Goal: Check status: Check status

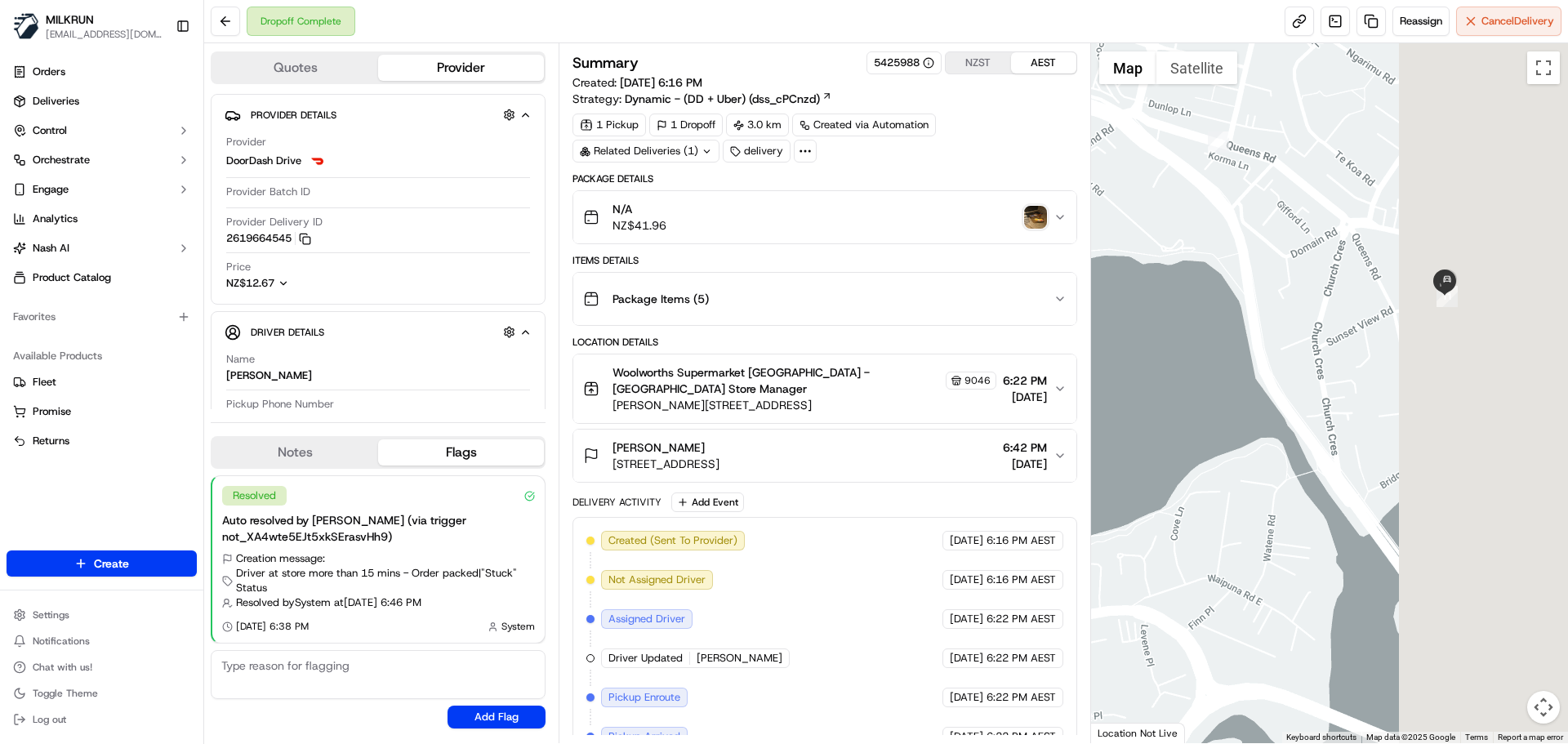
drag, startPoint x: 1355, startPoint y: 377, endPoint x: 1079, endPoint y: 433, distance: 281.6
click at [1079, 432] on div "Quotes Provider Provider Details Hidden ( 4 ) Provider DoorDash Drive Provider …" at bounding box center [886, 393] width 1364 height 700
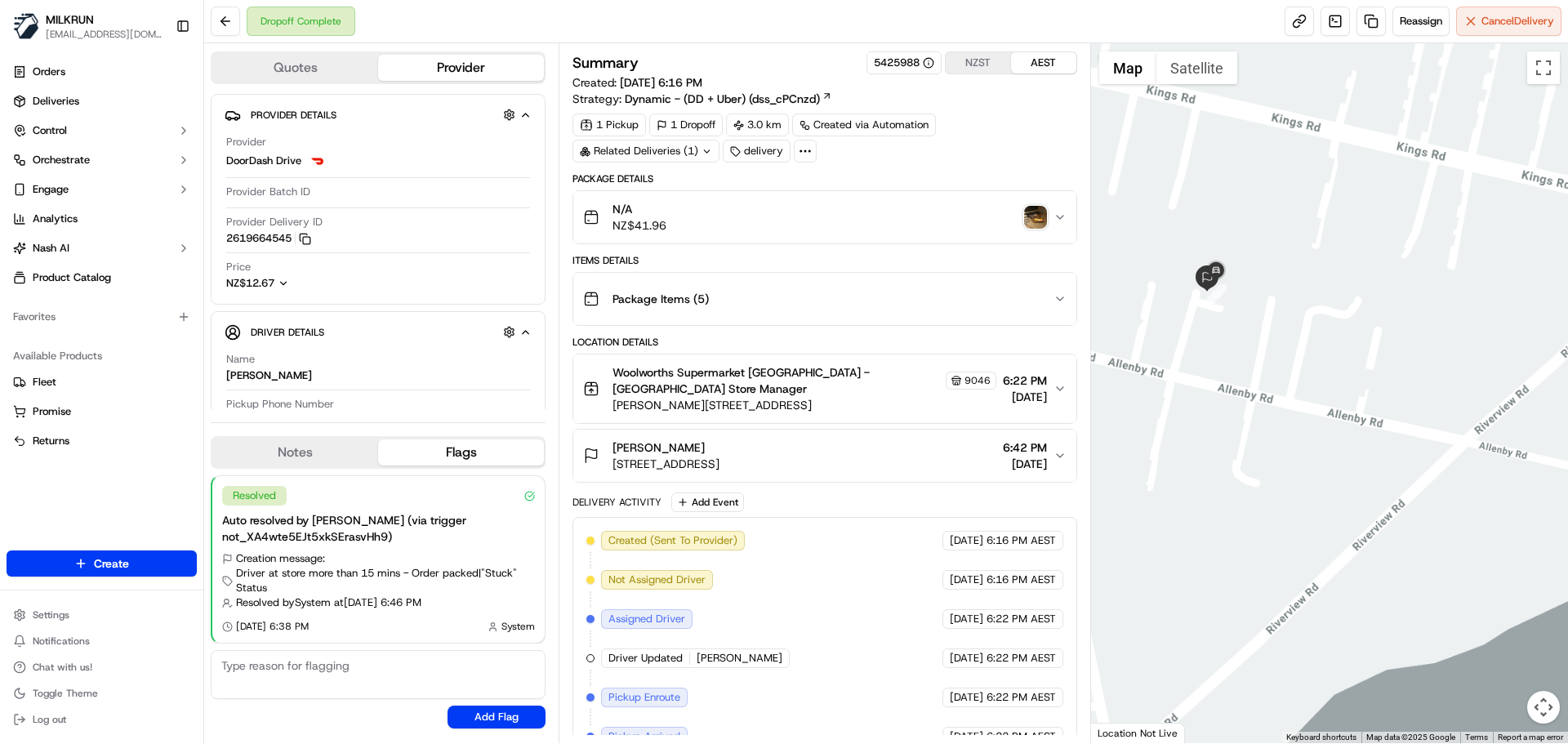
drag, startPoint x: 1491, startPoint y: 383, endPoint x: 1475, endPoint y: 386, distance: 16.3
click at [1489, 384] on div at bounding box center [1331, 393] width 478 height 700
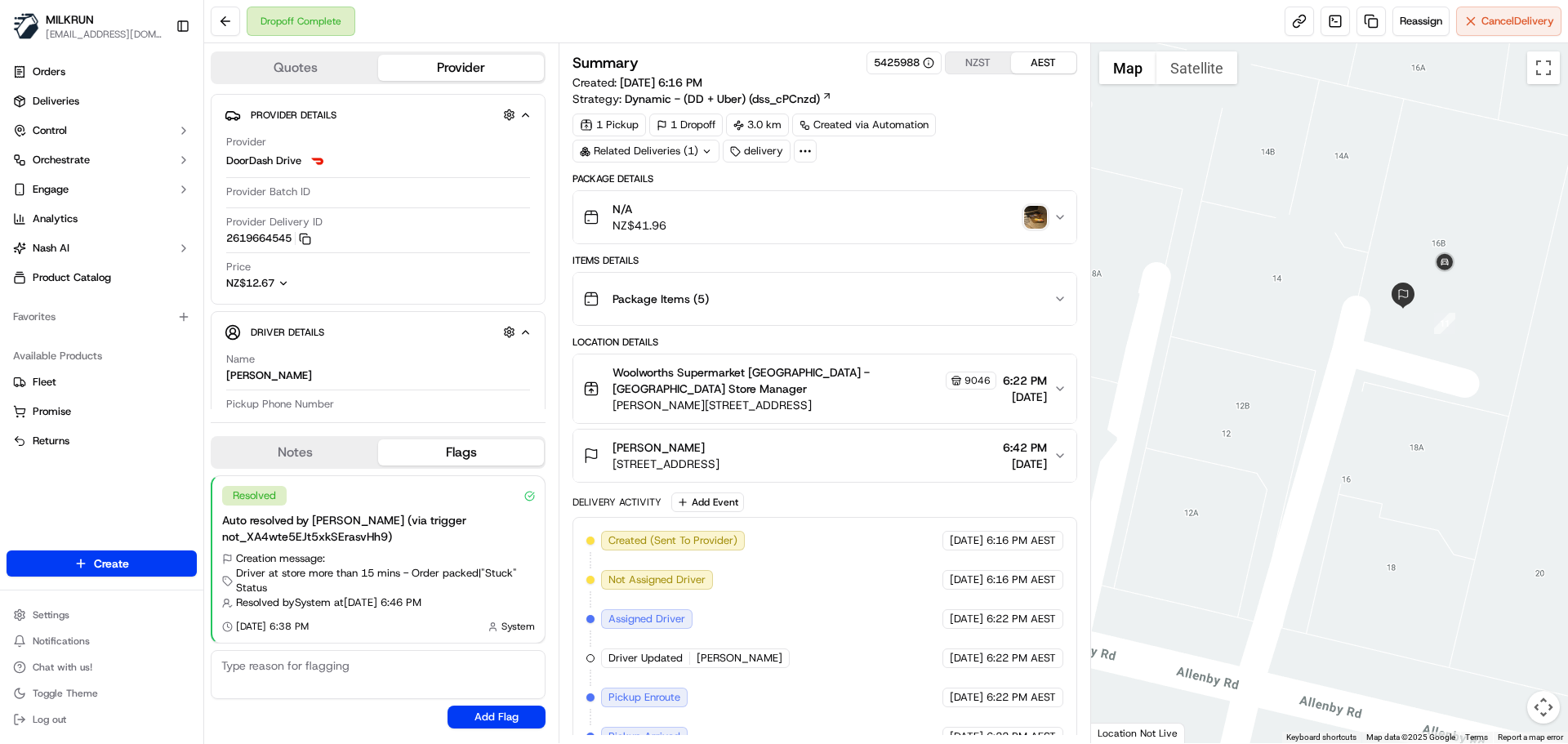
click at [1042, 214] on img "button" at bounding box center [1036, 217] width 23 height 23
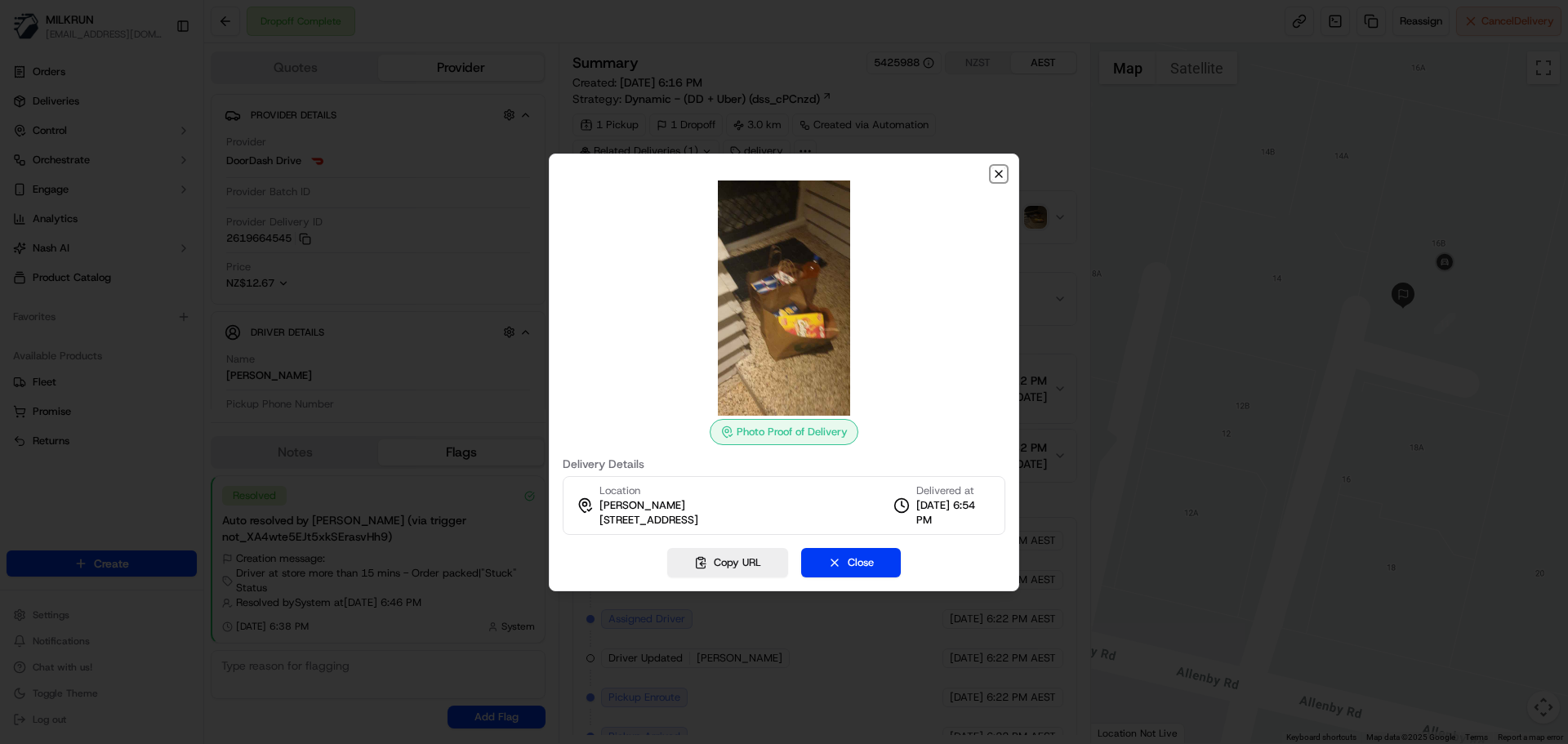
click at [1001, 170] on icon "button" at bounding box center [998, 174] width 13 height 13
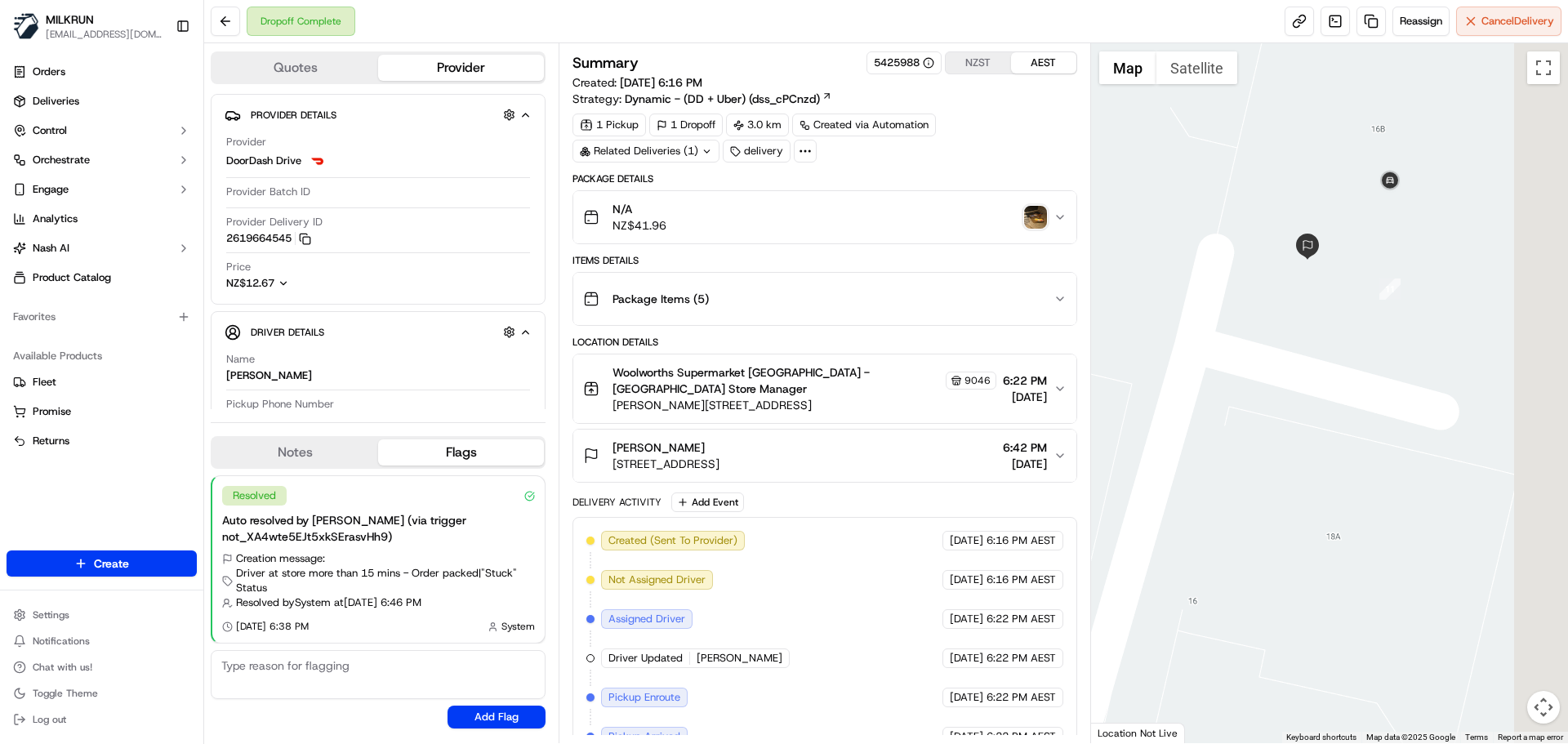
drag, startPoint x: 1374, startPoint y: 323, endPoint x: 1195, endPoint y: 268, distance: 187.3
click at [1200, 273] on div at bounding box center [1331, 393] width 478 height 700
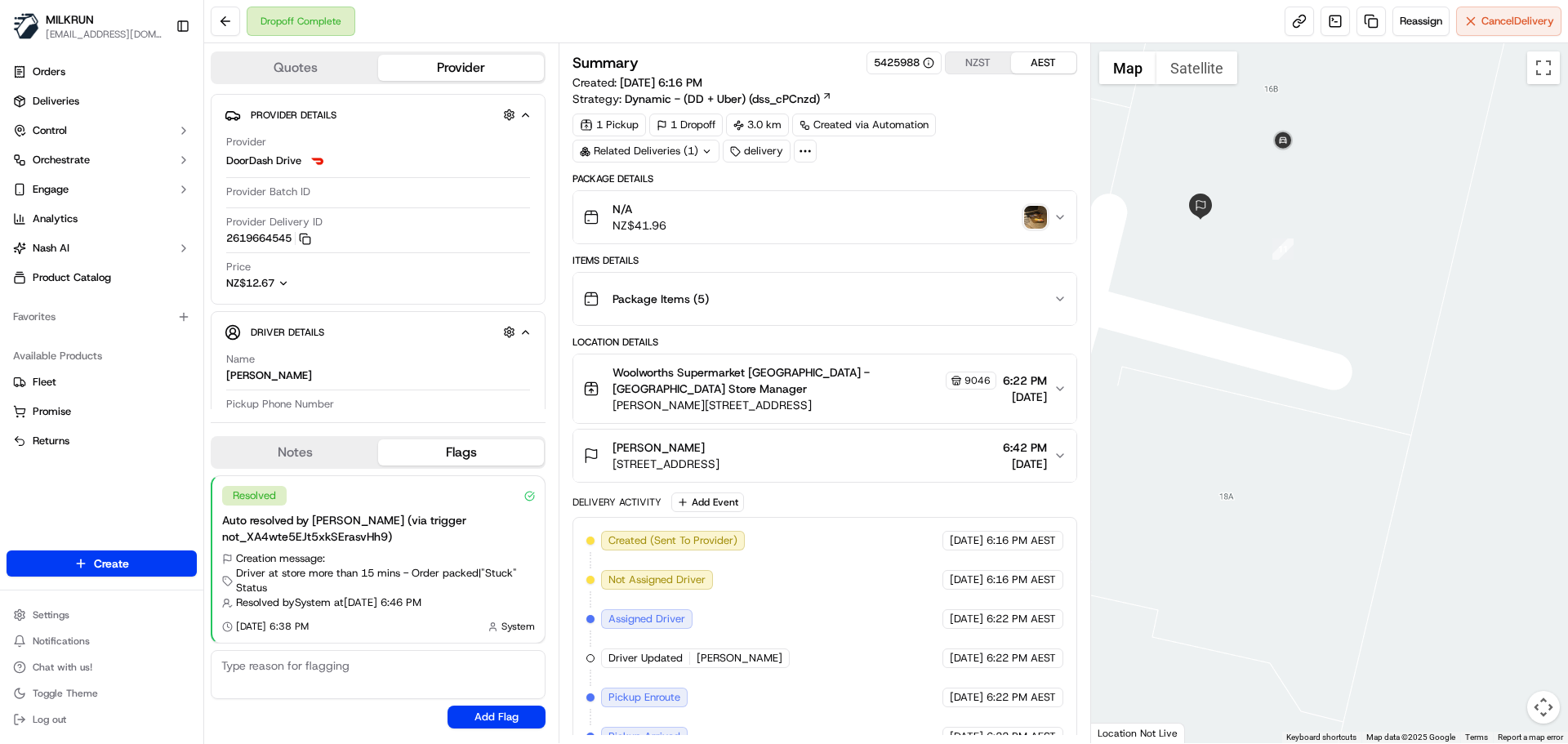
drag, startPoint x: 1477, startPoint y: 298, endPoint x: 1271, endPoint y: 197, distance: 229.4
click at [1531, 330] on div at bounding box center [1331, 393] width 478 height 700
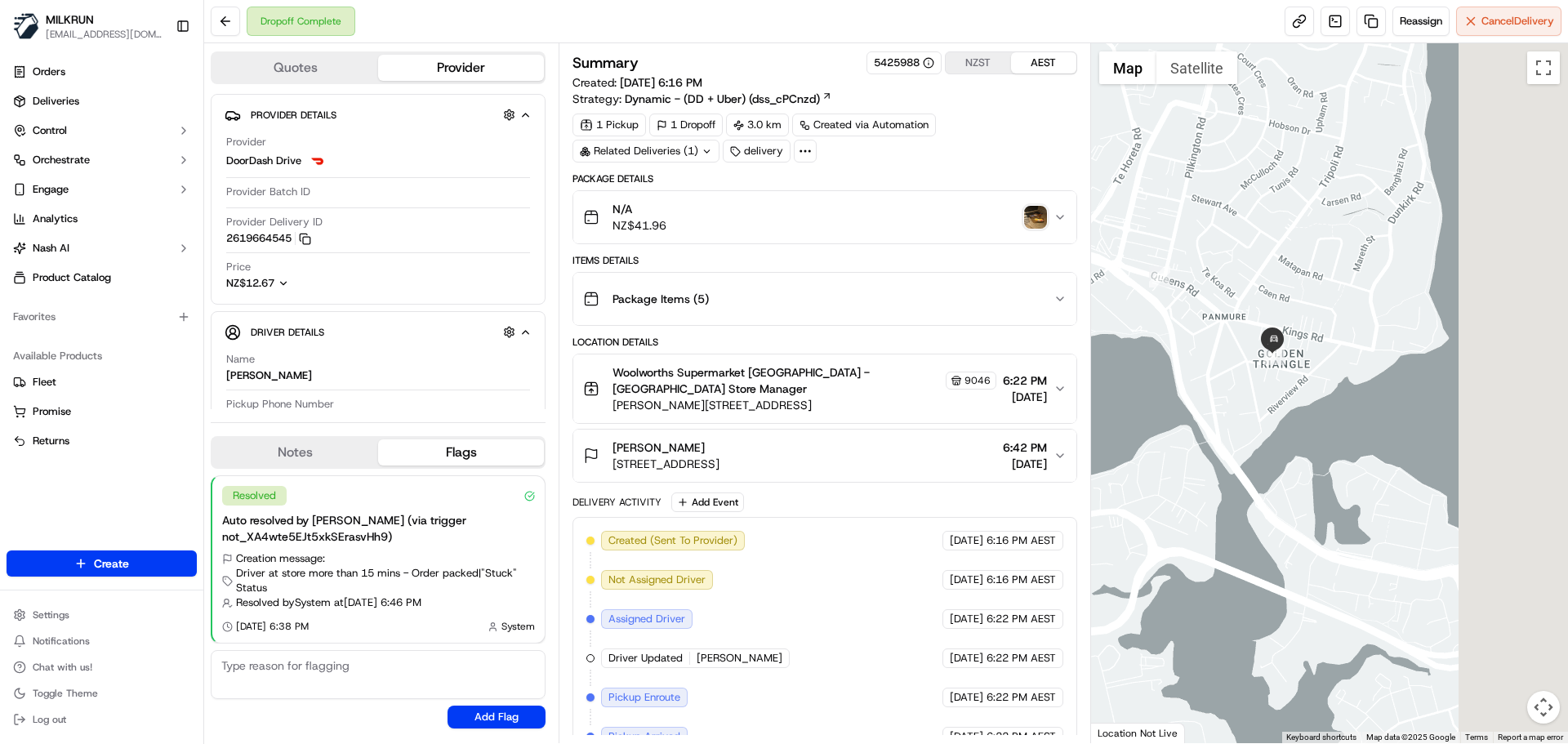
drag, startPoint x: 1366, startPoint y: 447, endPoint x: 1100, endPoint y: 480, distance: 268.0
click at [1100, 480] on div at bounding box center [1331, 393] width 478 height 700
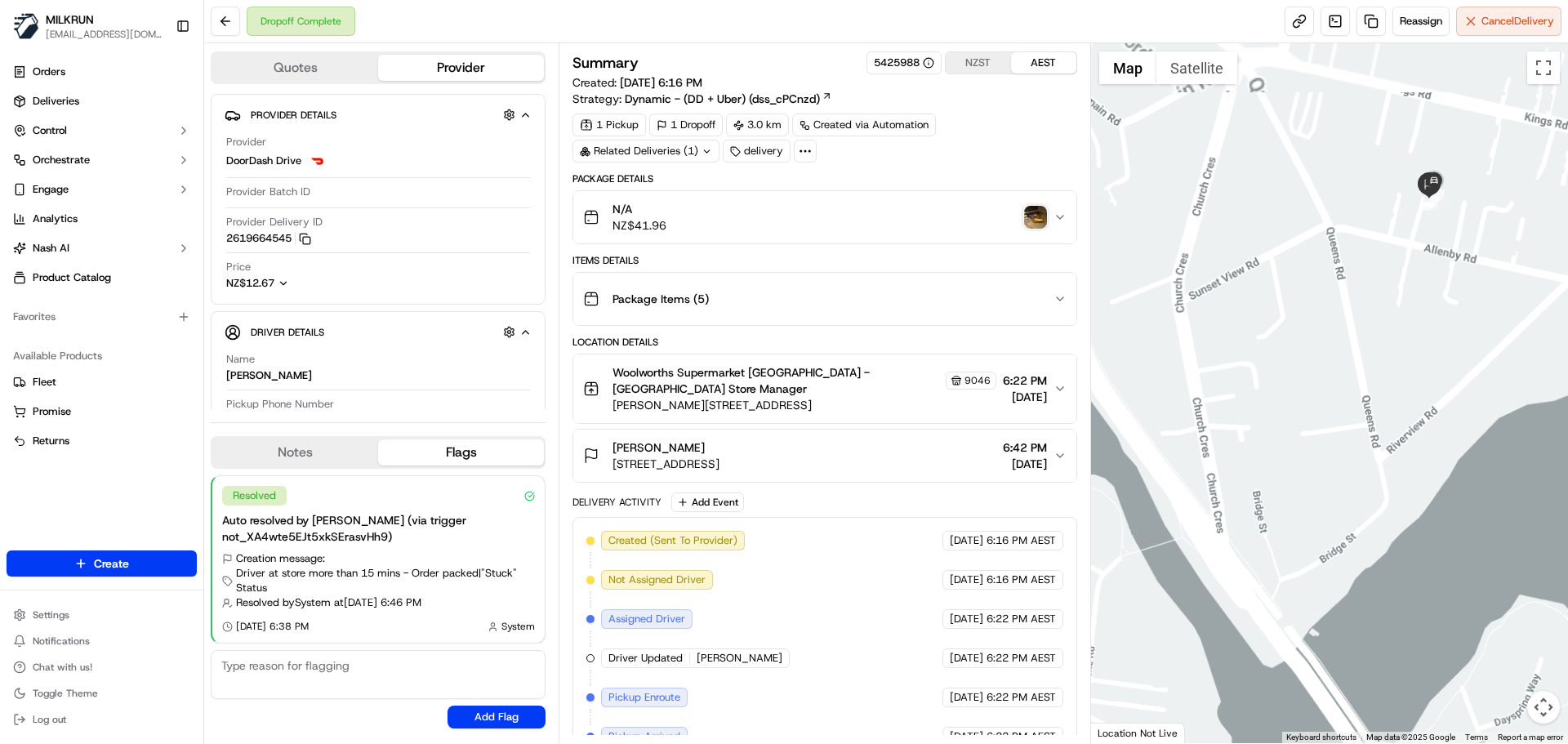
drag, startPoint x: 1234, startPoint y: 364, endPoint x: 1217, endPoint y: 439, distance: 76.9
click at [1221, 436] on div at bounding box center [1331, 393] width 478 height 700
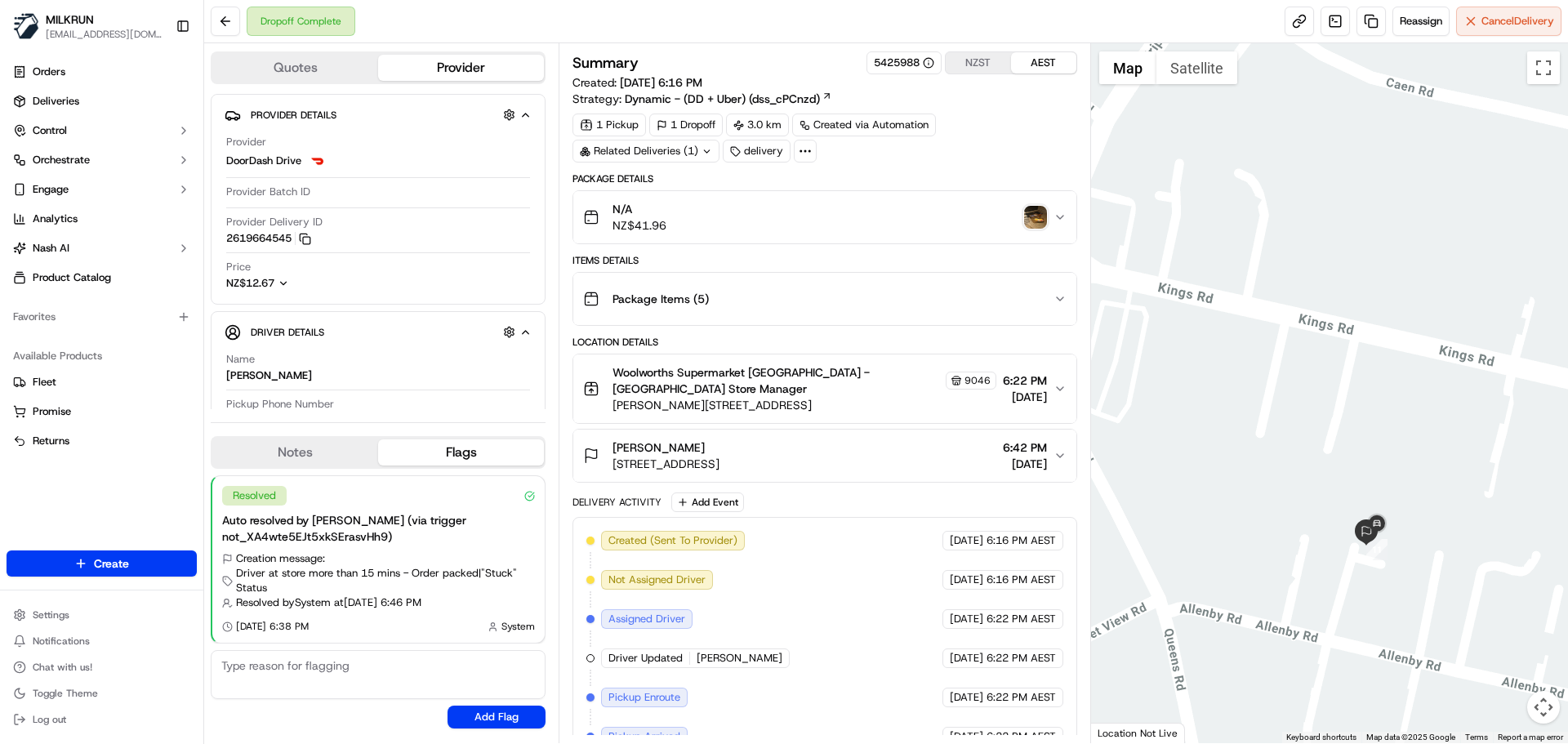
drag, startPoint x: 1234, startPoint y: 362, endPoint x: 1132, endPoint y: 365, distance: 102.0
click at [1131, 365] on div at bounding box center [1331, 393] width 478 height 700
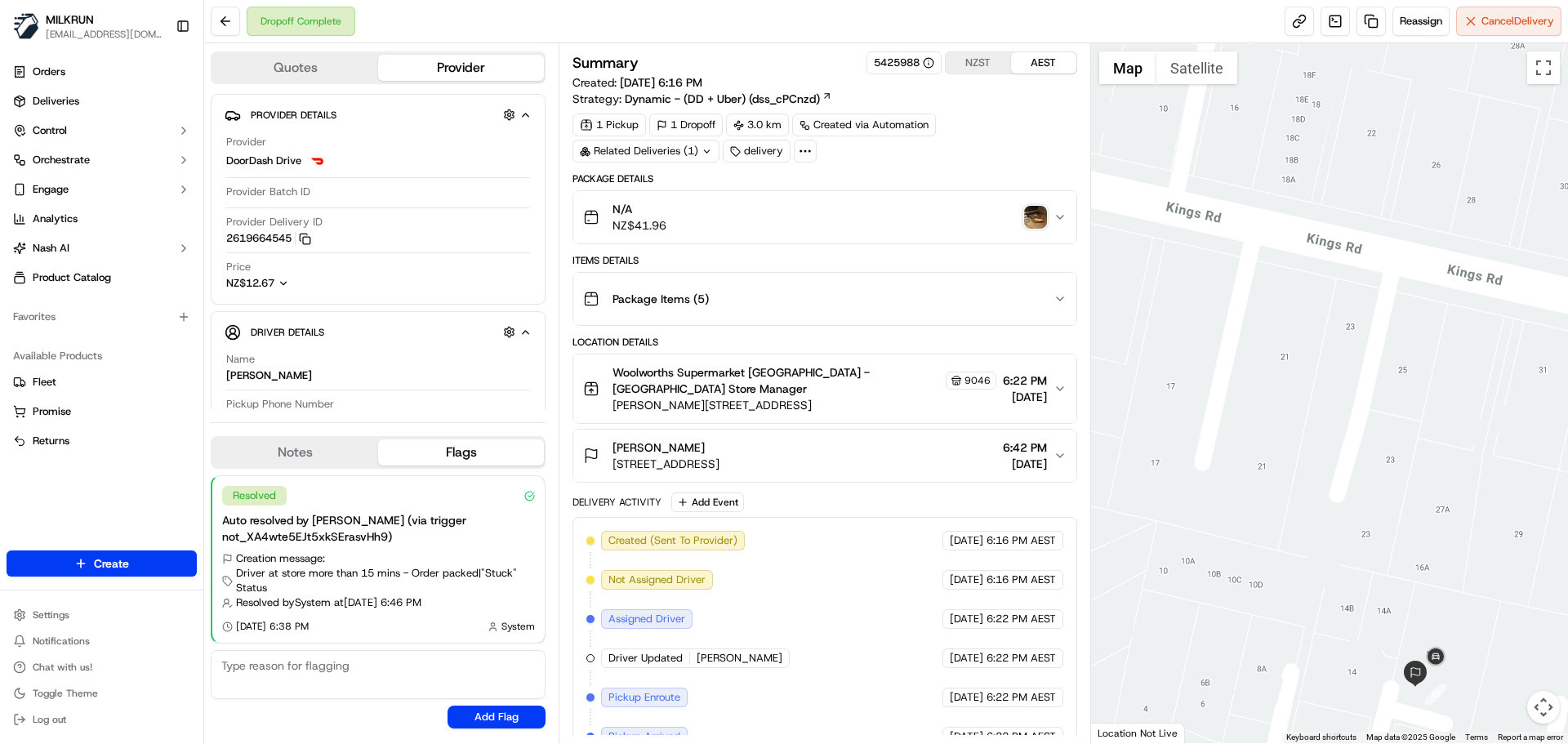
drag, startPoint x: 1280, startPoint y: 386, endPoint x: 1261, endPoint y: 354, distance: 37.2
click at [1270, 365] on div at bounding box center [1331, 393] width 478 height 700
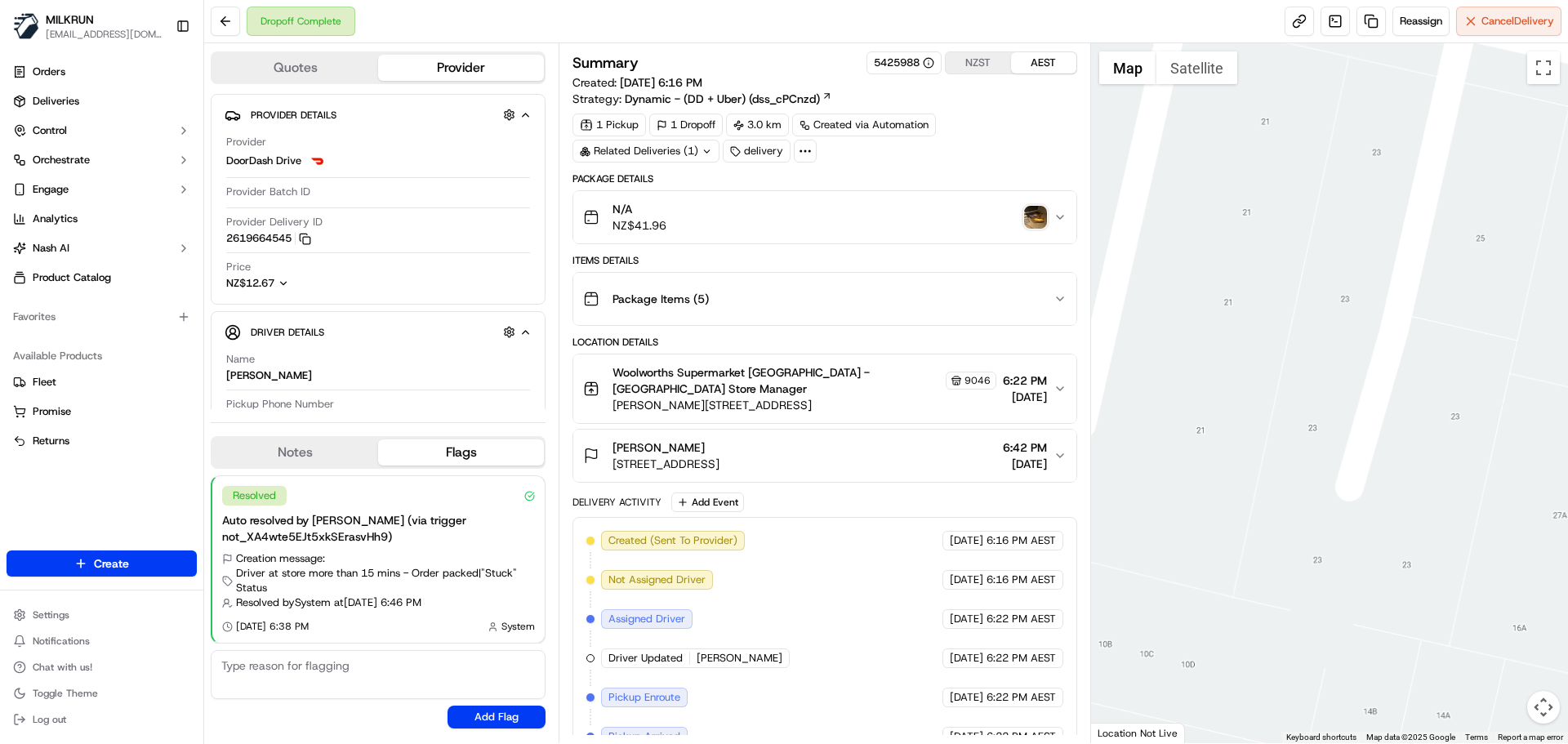
drag, startPoint x: 1313, startPoint y: 372, endPoint x: 1130, endPoint y: 35, distance: 383.5
click at [1137, 58] on div "1 2 3 4 5 6 7 8 9 10 11 Map Satellite Keyboard shortcuts Map Data Map data ©202…" at bounding box center [1331, 393] width 478 height 700
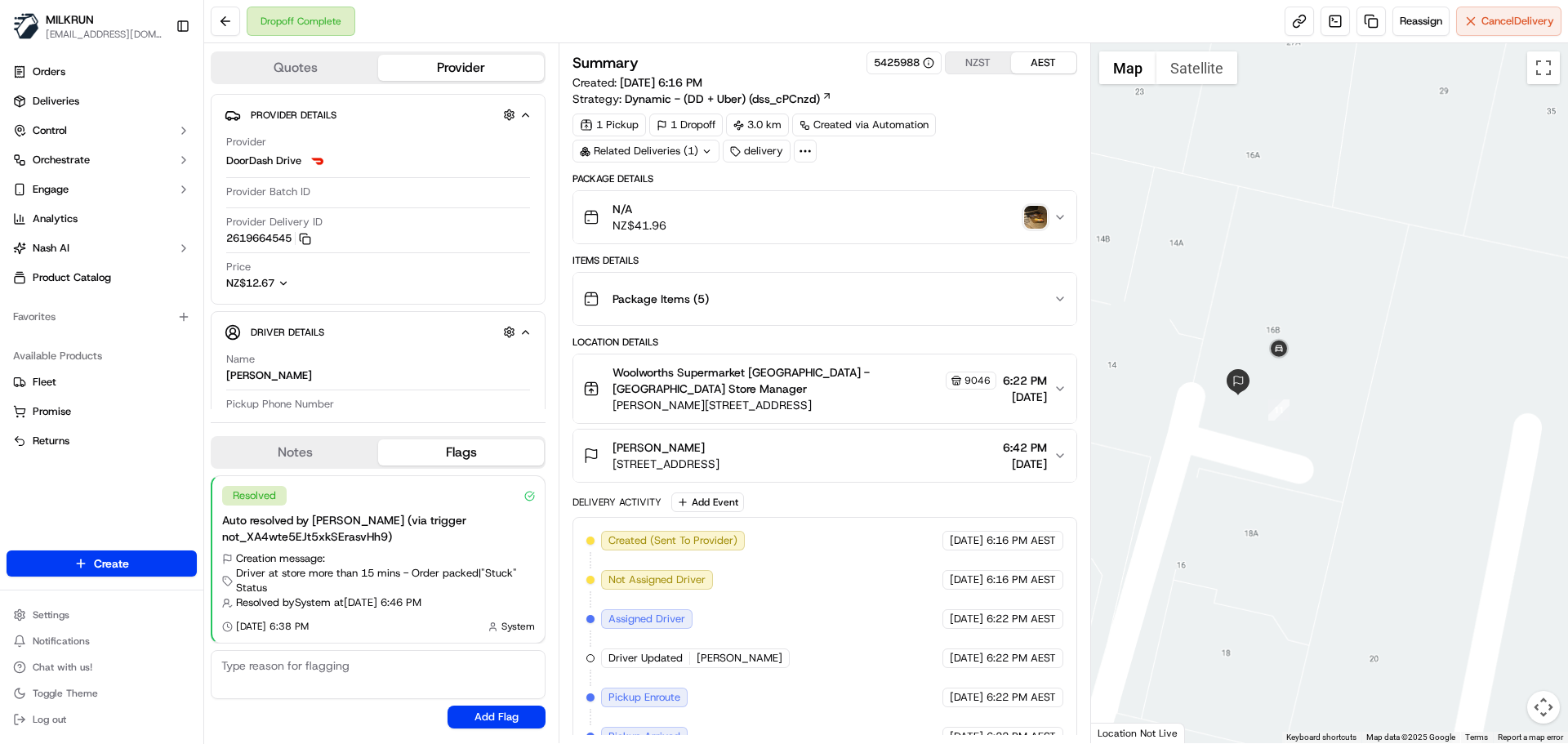
drag, startPoint x: 1359, startPoint y: 311, endPoint x: 1652, endPoint y: 750, distance: 527.8
click at [1567, 743] on html "MILKRUN aoman@woolworths.com.au Toggle Sidebar Orders Deliveries Control Orches…" at bounding box center [784, 372] width 1568 height 744
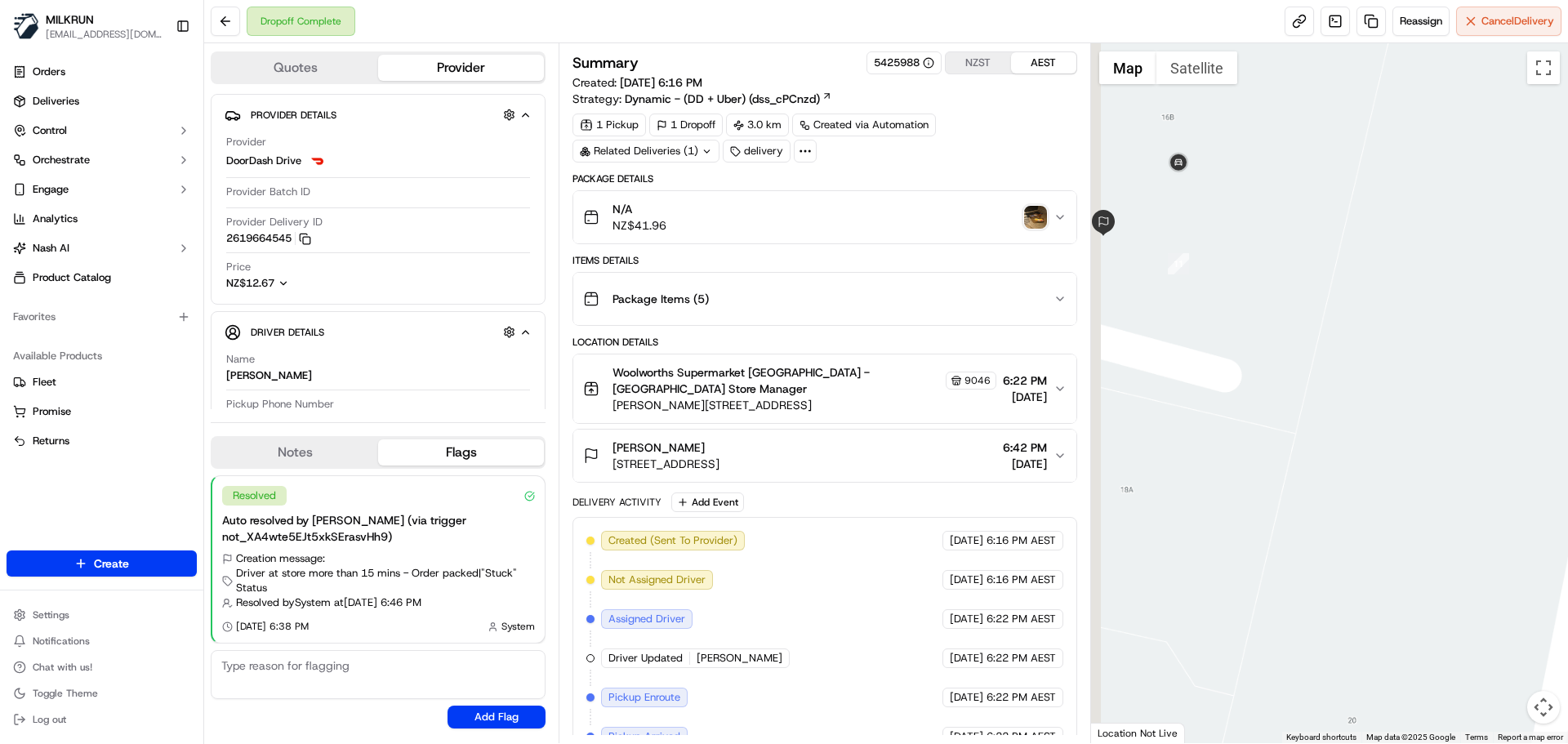
drag, startPoint x: 1469, startPoint y: 333, endPoint x: 1592, endPoint y: 442, distance: 164.3
click at [1567, 442] on html "MILKRUN aoman@woolworths.com.au Toggle Sidebar Orders Deliveries Control Orches…" at bounding box center [784, 372] width 1568 height 744
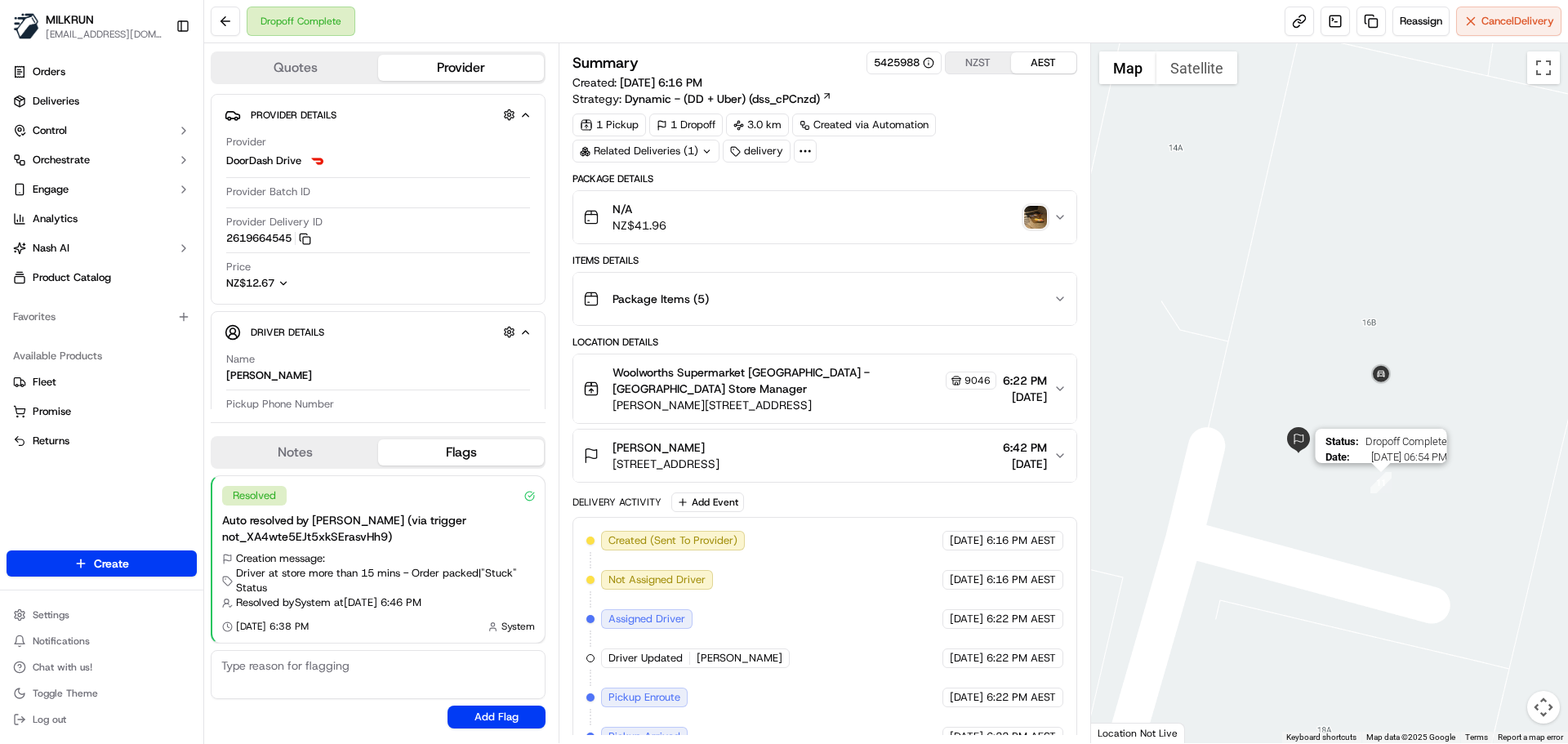
click at [1379, 476] on img "11" at bounding box center [1381, 482] width 21 height 21
click at [1194, 62] on button "Satellite" at bounding box center [1196, 67] width 81 height 32
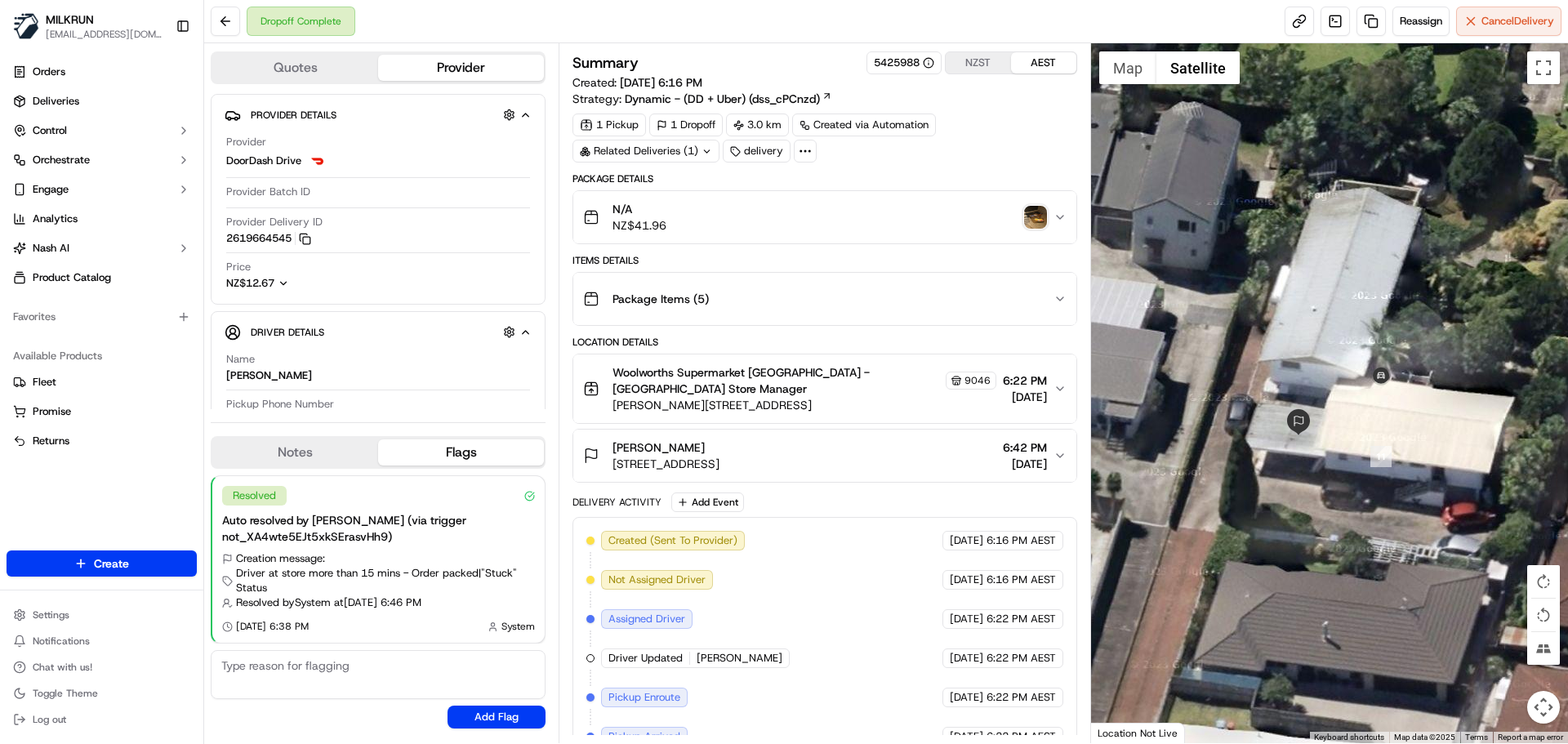
click at [1033, 211] on img "button" at bounding box center [1036, 217] width 23 height 23
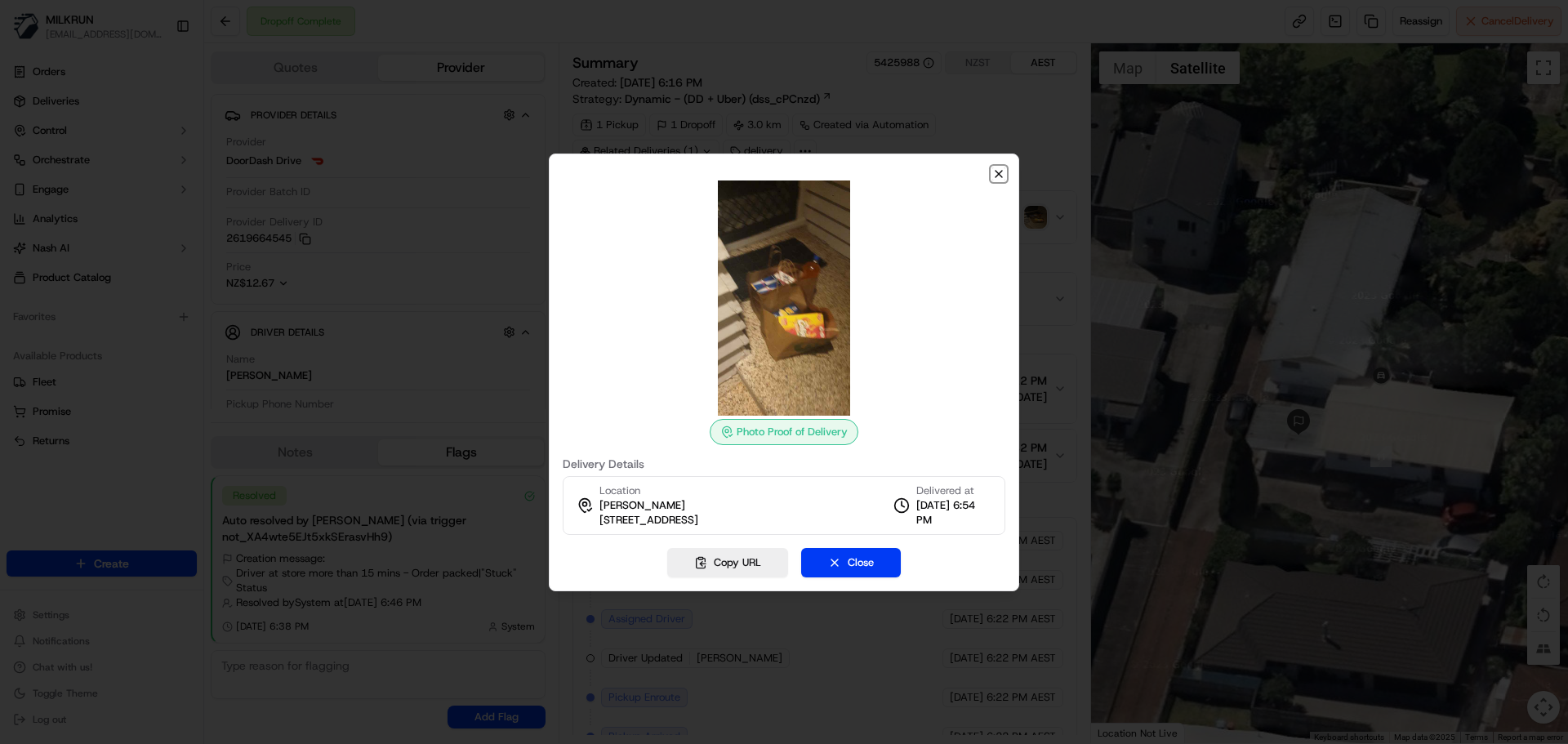
click at [996, 171] on icon "button" at bounding box center [998, 174] width 6 height 6
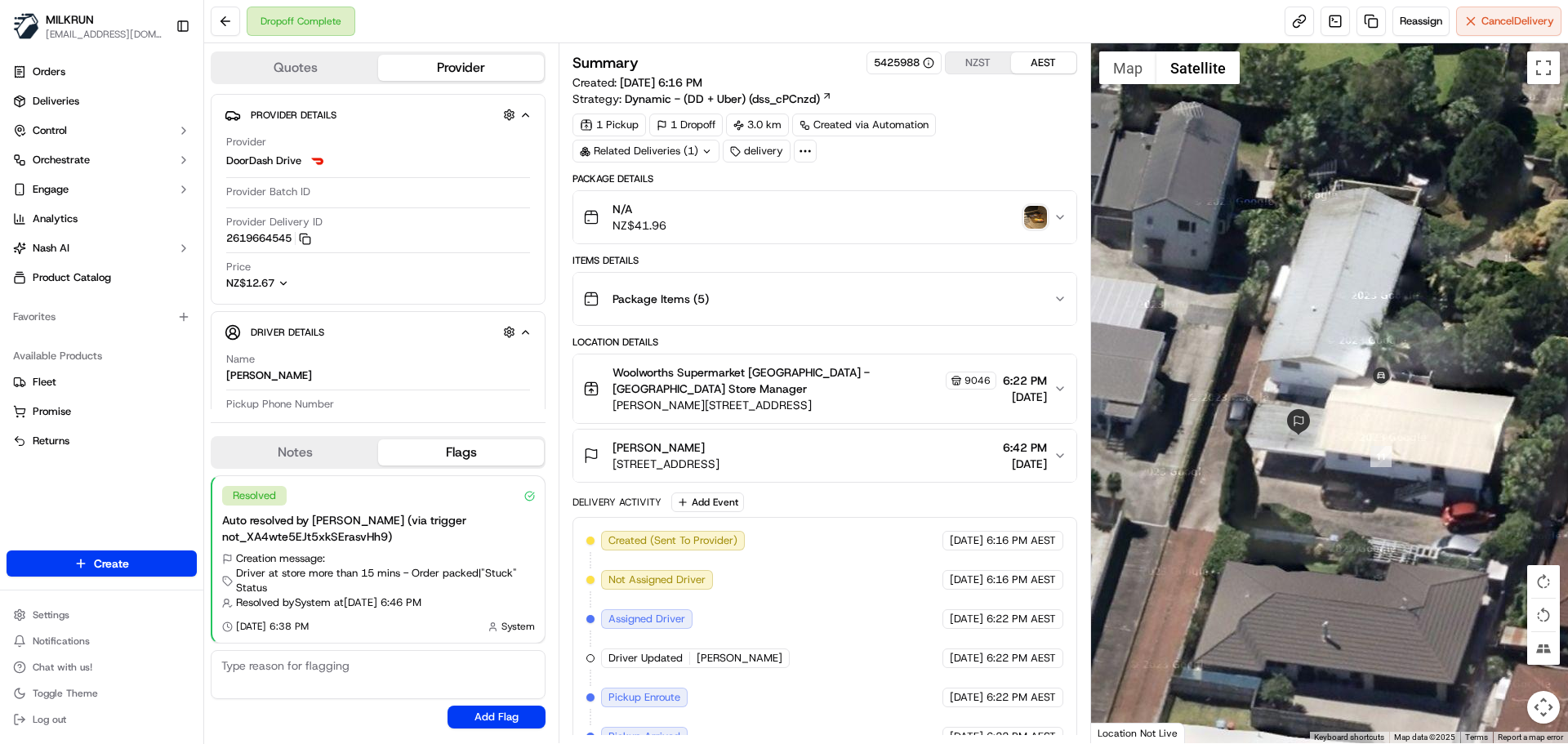
click at [1030, 212] on img "button" at bounding box center [1036, 217] width 23 height 23
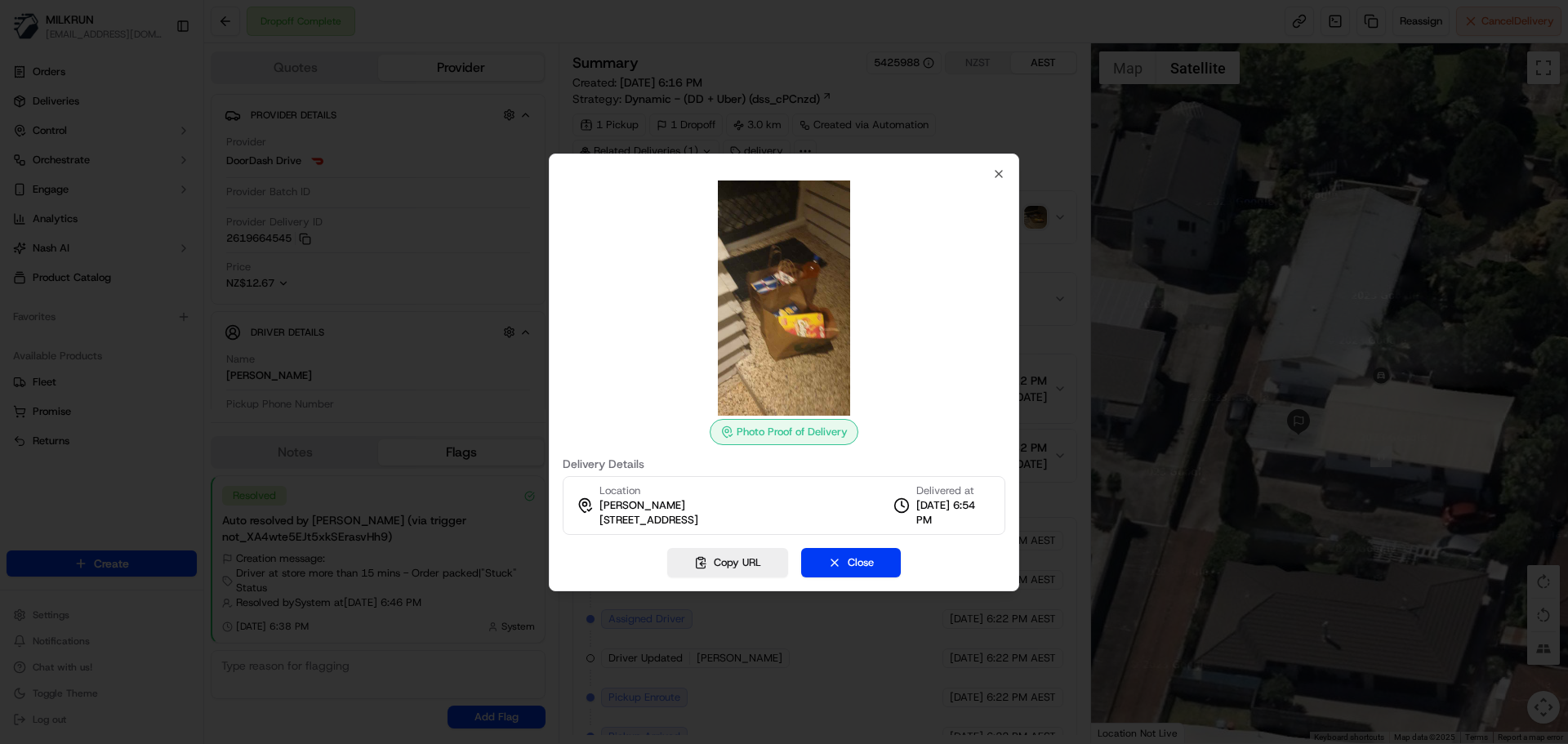
click at [1008, 172] on div "Photo Proof of Delivery Delivery Details Location rebecca Kubba 16A Allenby Roa…" at bounding box center [784, 372] width 470 height 438
drag, startPoint x: 996, startPoint y: 170, endPoint x: 1085, endPoint y: 346, distance: 197.2
click at [995, 172] on icon "button" at bounding box center [998, 174] width 13 height 13
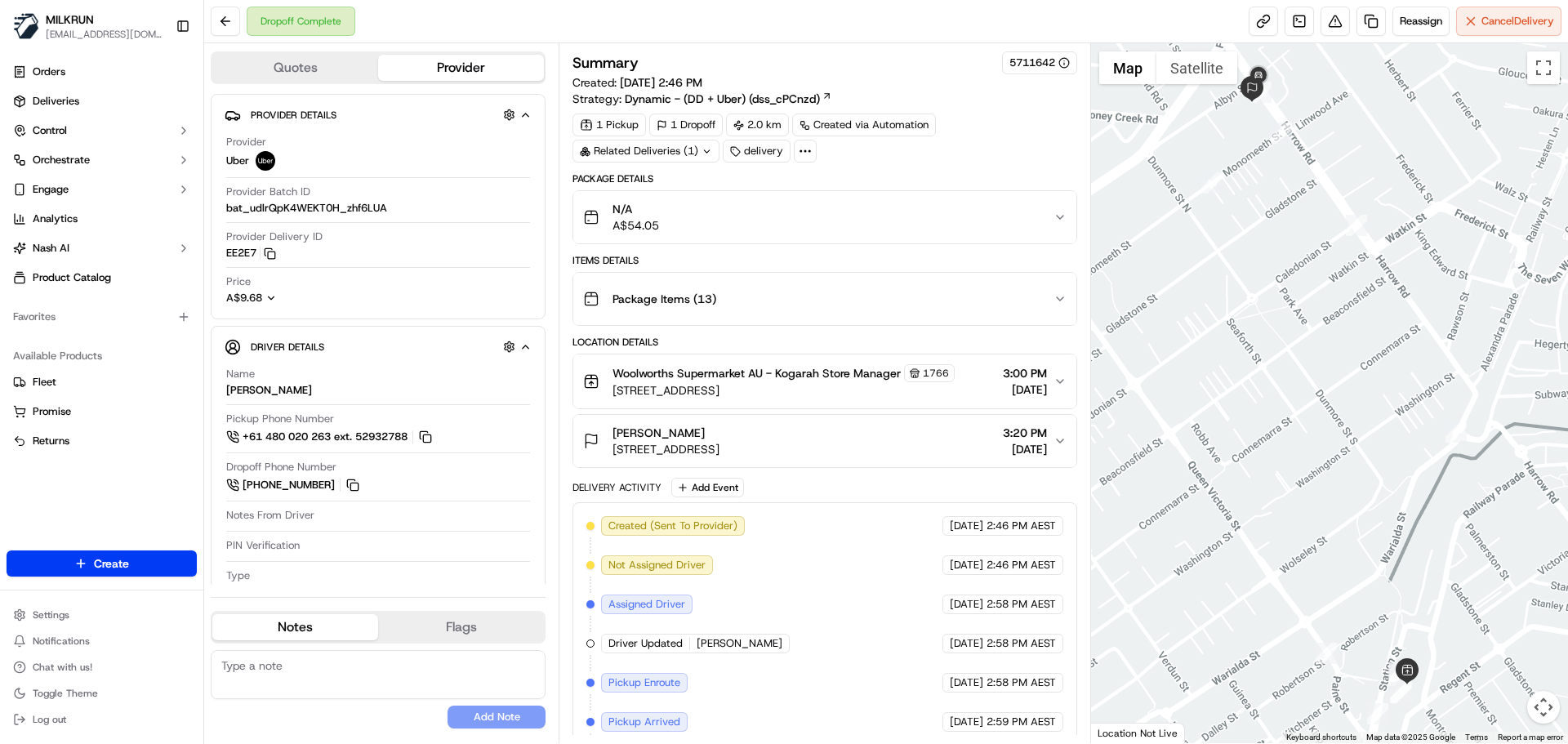
click at [654, 153] on div "Related Deliveries (1)" at bounding box center [646, 151] width 147 height 23
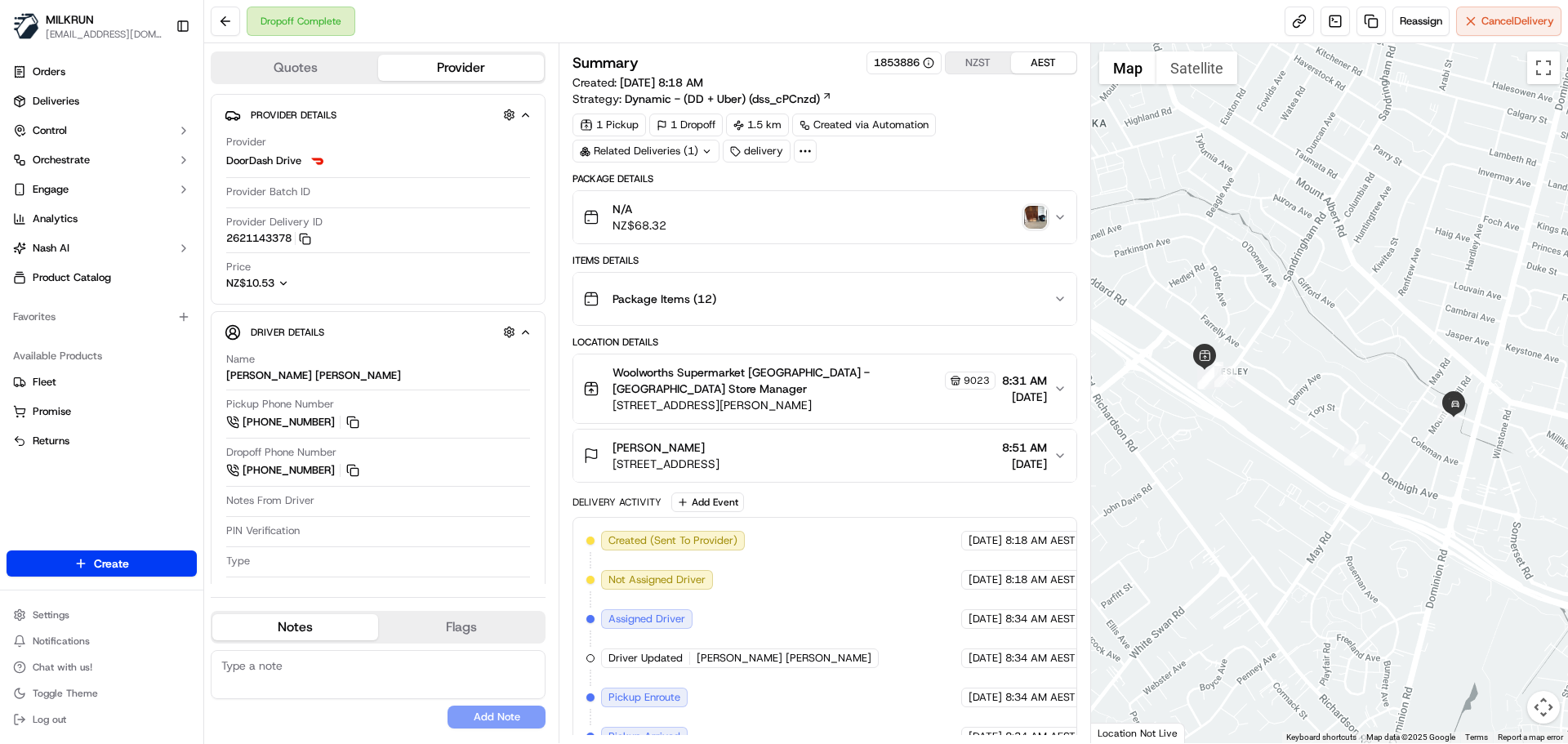
drag, startPoint x: 1457, startPoint y: 502, endPoint x: 1381, endPoint y: 518, distance: 77.7
click at [1389, 516] on div at bounding box center [1331, 393] width 478 height 700
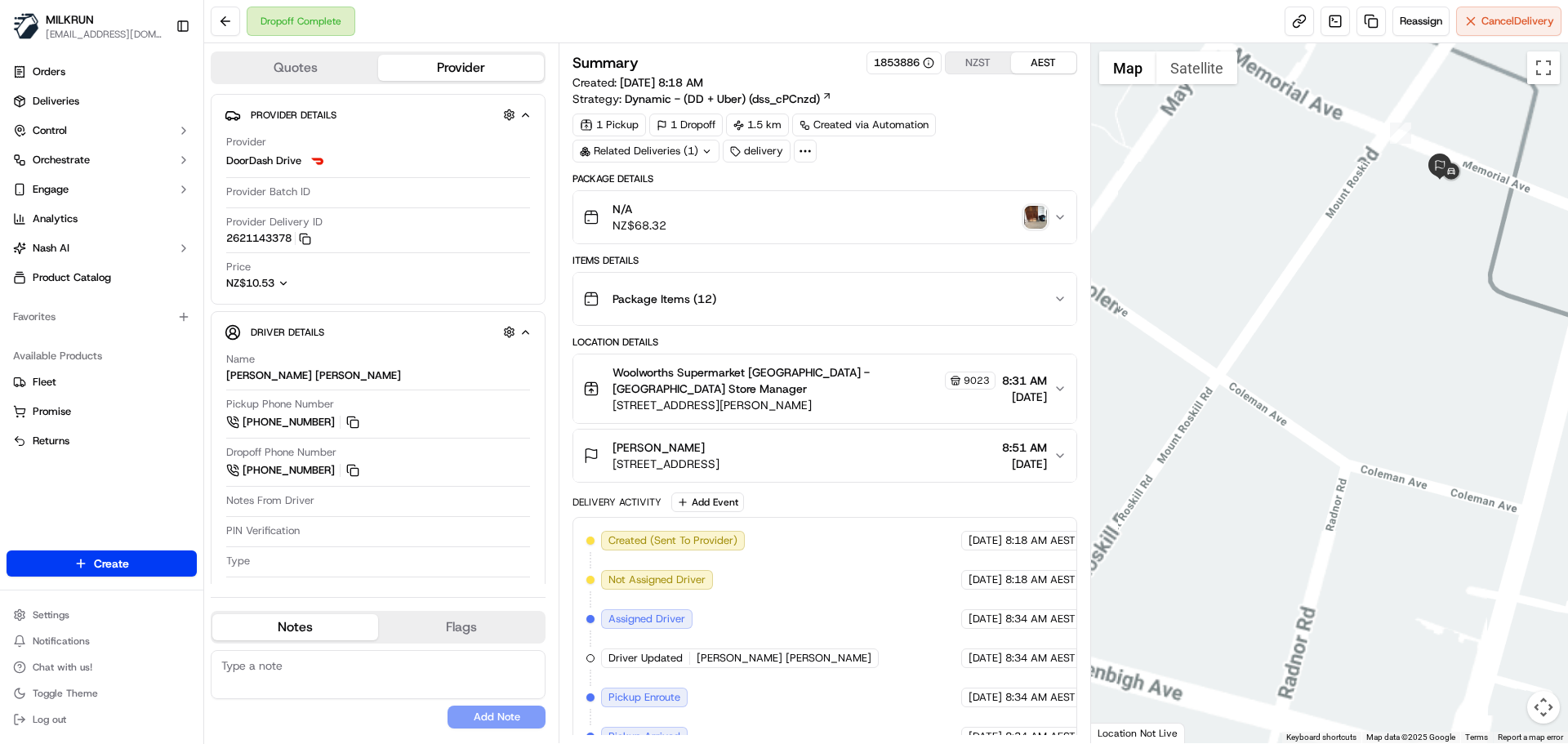
drag, startPoint x: 1325, startPoint y: 515, endPoint x: 1323, endPoint y: 523, distance: 8.2
click at [1323, 523] on div at bounding box center [1331, 393] width 478 height 700
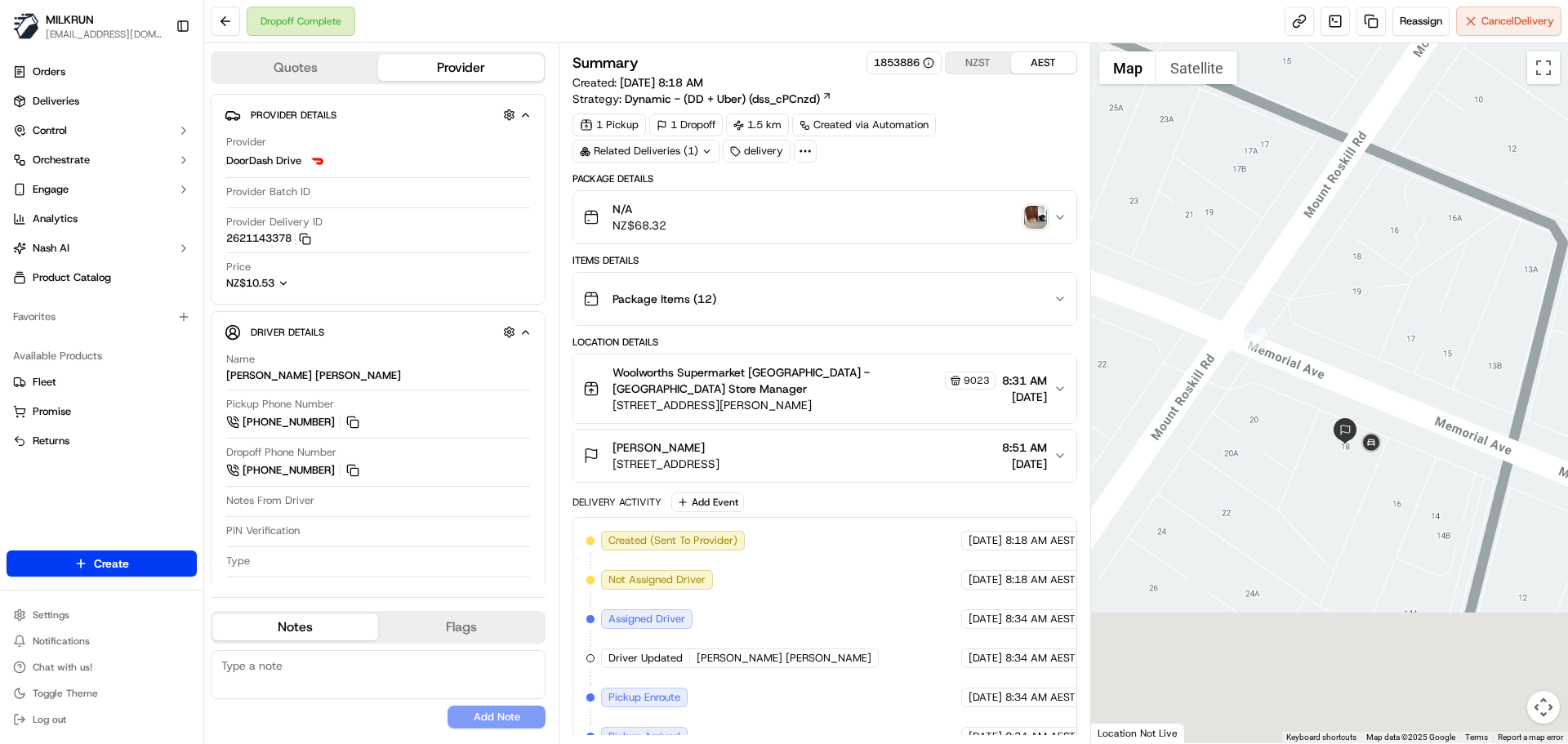
drag, startPoint x: 1375, startPoint y: 290, endPoint x: 1359, endPoint y: 271, distance: 24.8
click at [1367, 222] on div at bounding box center [1331, 393] width 478 height 700
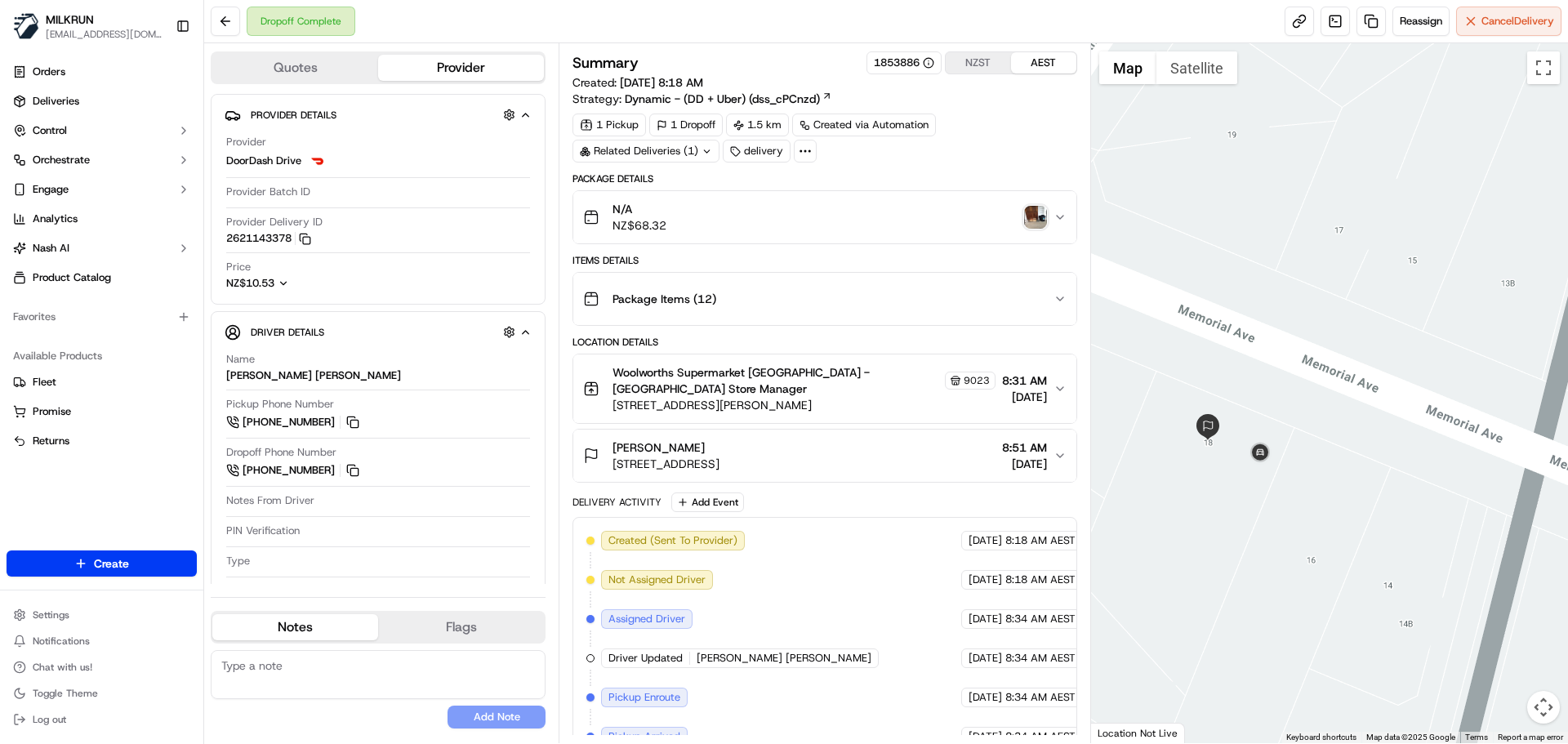
drag, startPoint x: 1262, startPoint y: 451, endPoint x: 1308, endPoint y: 447, distance: 46.2
click at [1308, 447] on div at bounding box center [1331, 393] width 478 height 700
